Goal: Navigation & Orientation: Find specific page/section

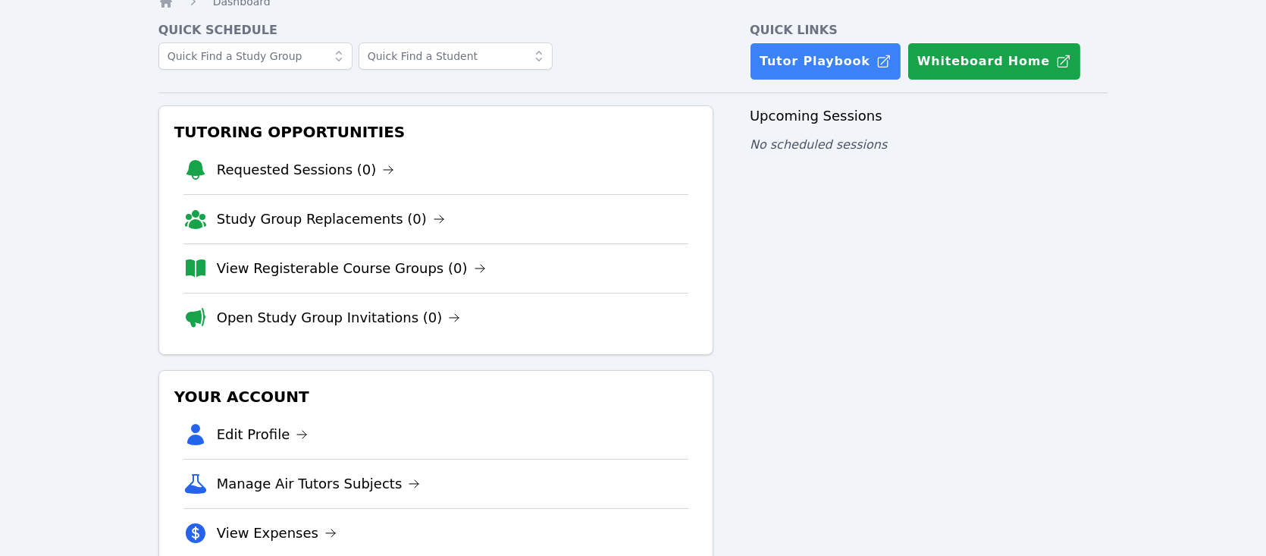
scroll to position [152, 0]
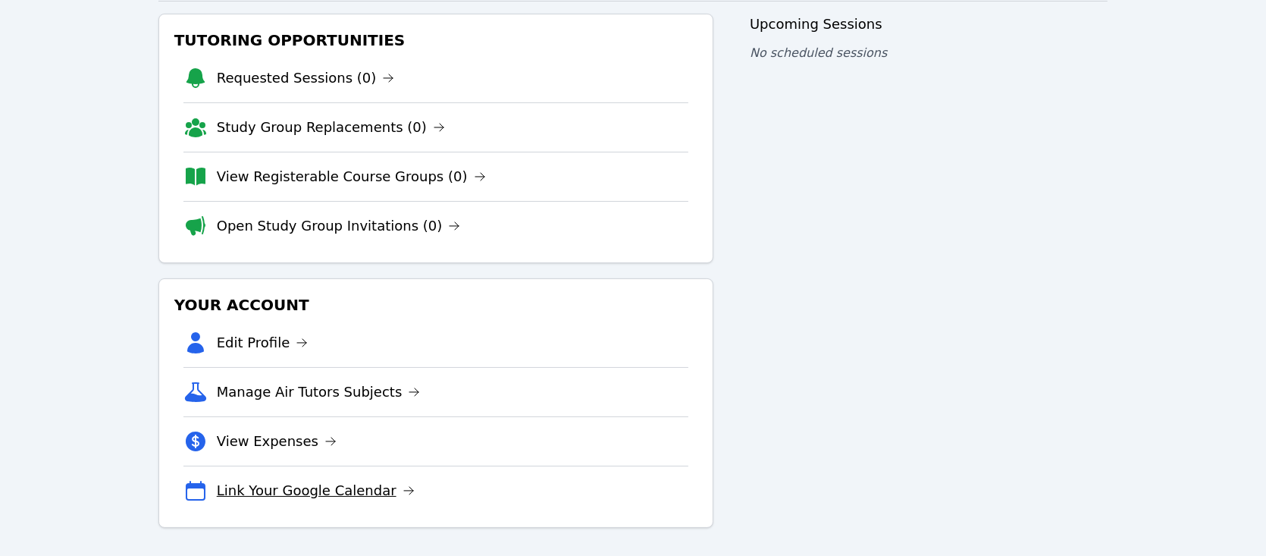
click at [307, 486] on link "Link Your Google Calendar" at bounding box center [316, 490] width 198 height 21
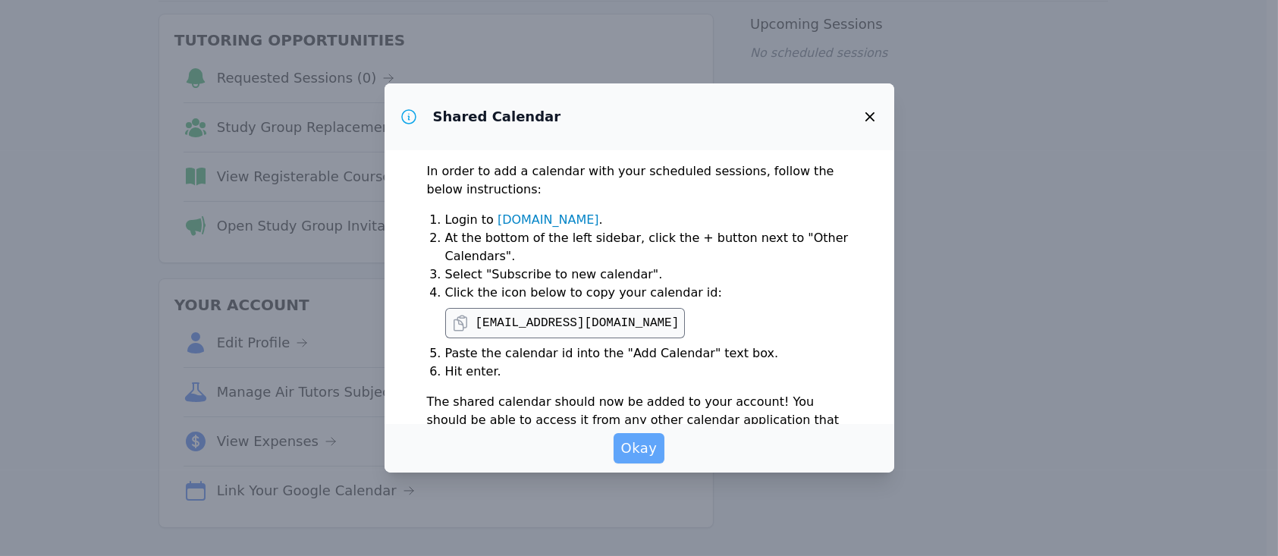
click at [635, 450] on span "Okay" at bounding box center [639, 448] width 36 height 21
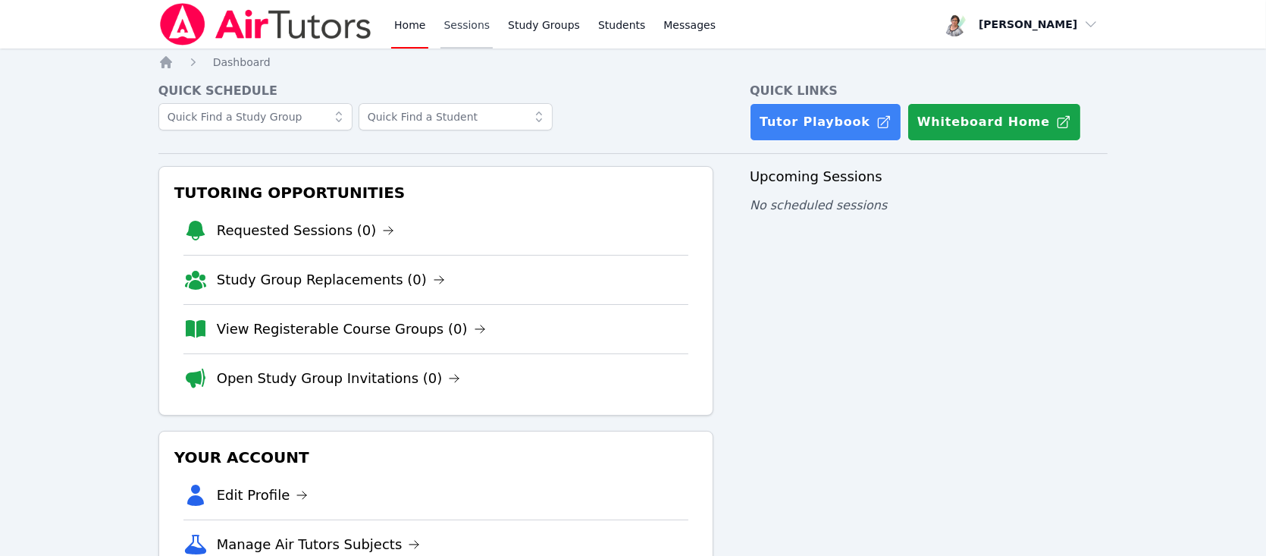
click at [447, 28] on link "Sessions" at bounding box center [467, 24] width 52 height 49
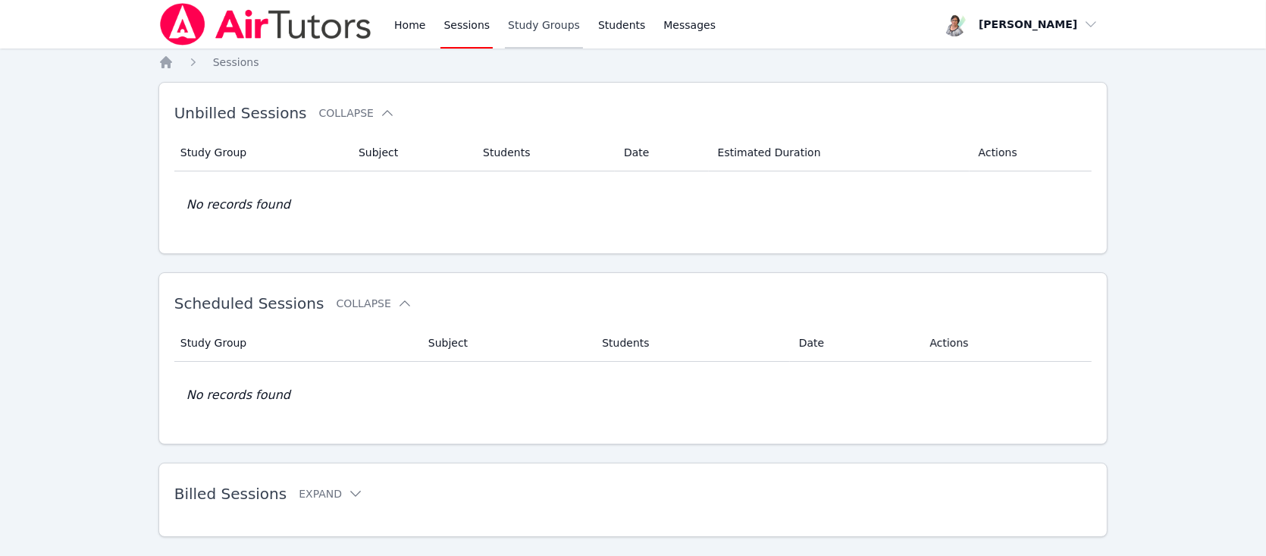
click at [547, 24] on link "Study Groups" at bounding box center [544, 24] width 78 height 49
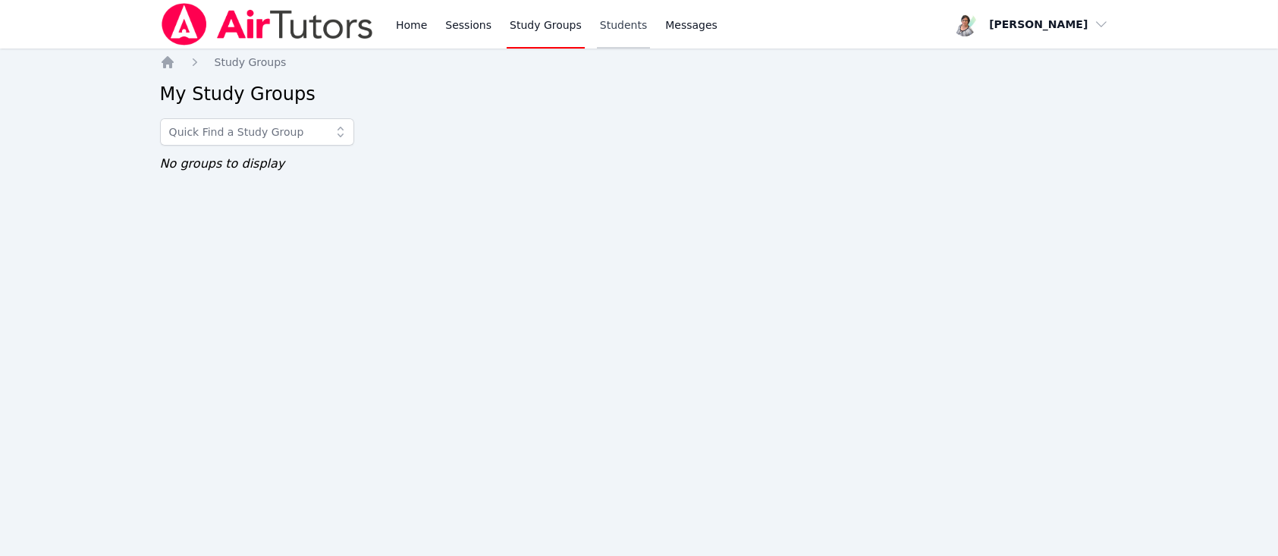
click at [610, 23] on link "Students" at bounding box center [623, 24] width 53 height 49
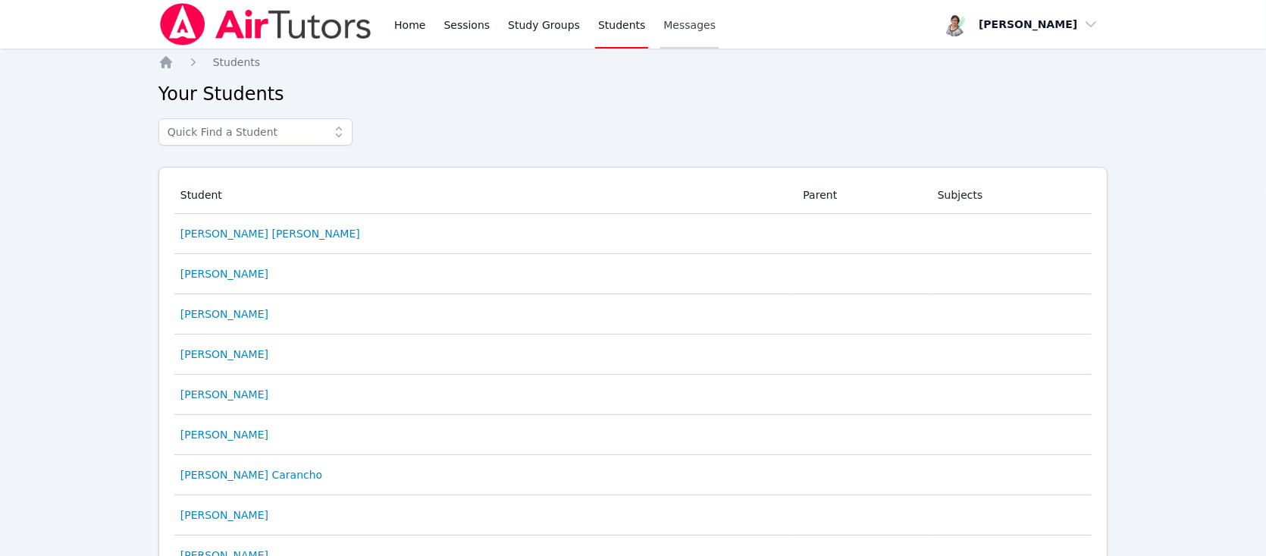
click at [679, 24] on span "Messages" at bounding box center [689, 24] width 52 height 15
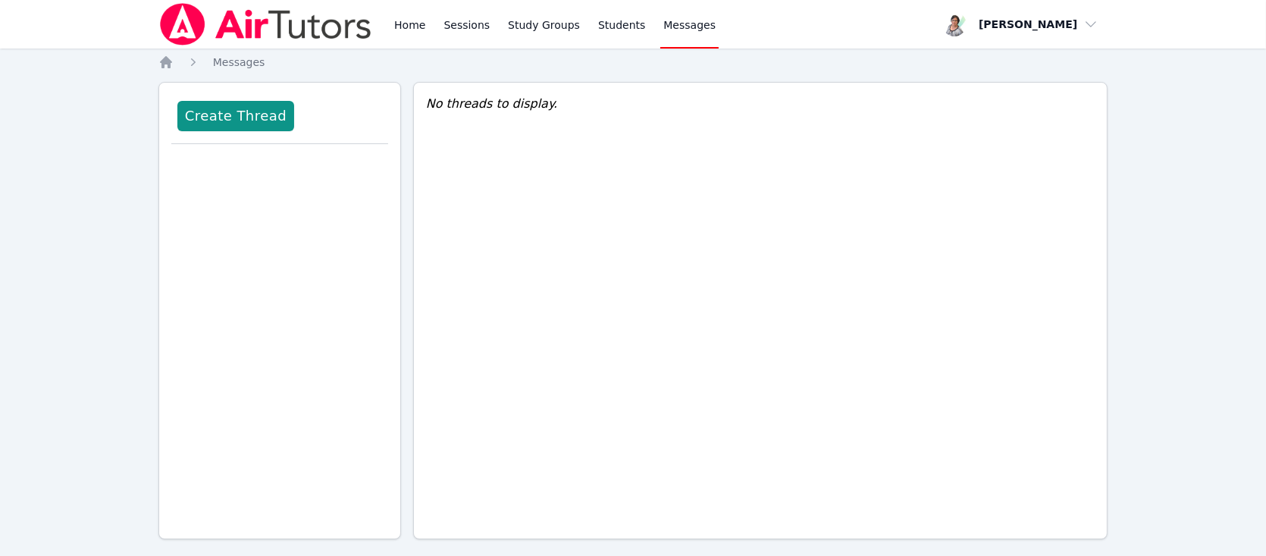
click at [303, 27] on img at bounding box center [265, 24] width 215 height 42
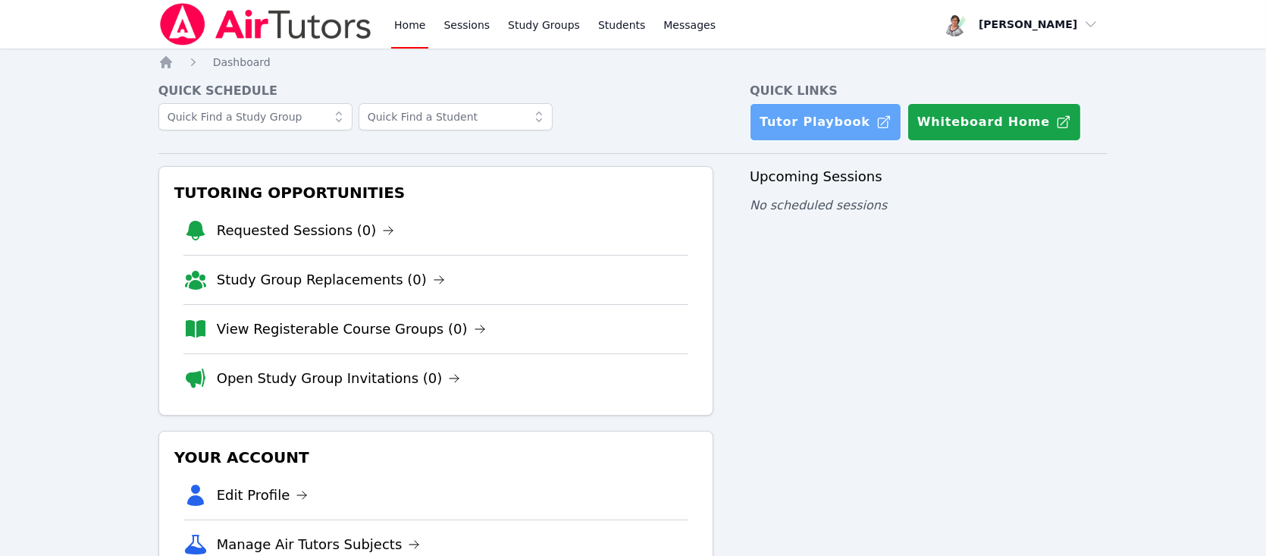
click at [826, 119] on link "Tutor Playbook" at bounding box center [826, 122] width 152 height 38
